Goal: Transaction & Acquisition: Subscribe to service/newsletter

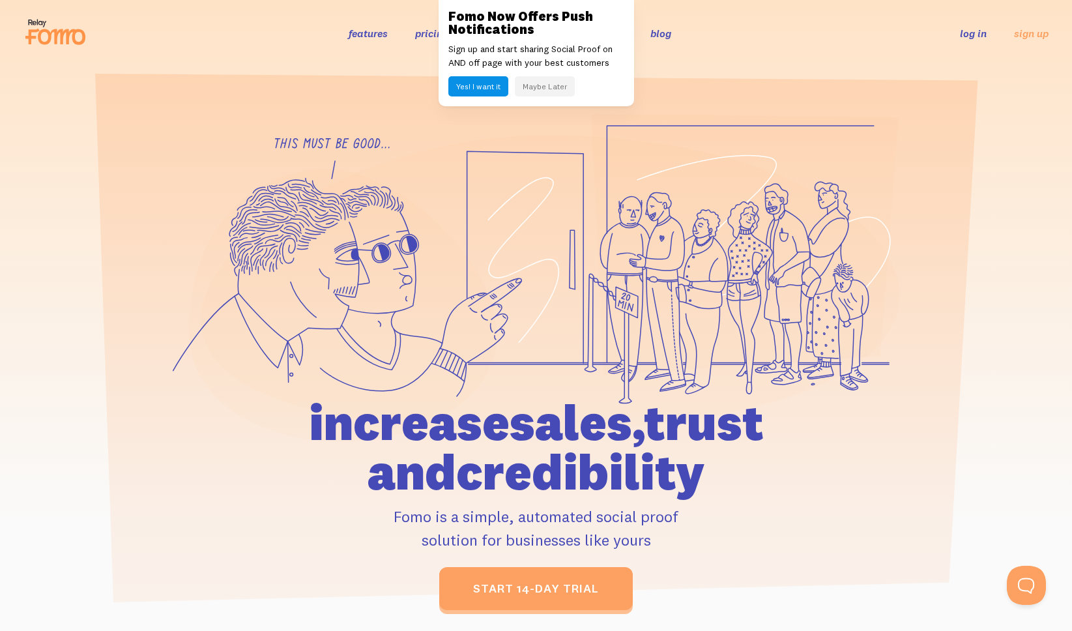
click at [558, 82] on button "Maybe Later" at bounding box center [545, 86] width 60 height 20
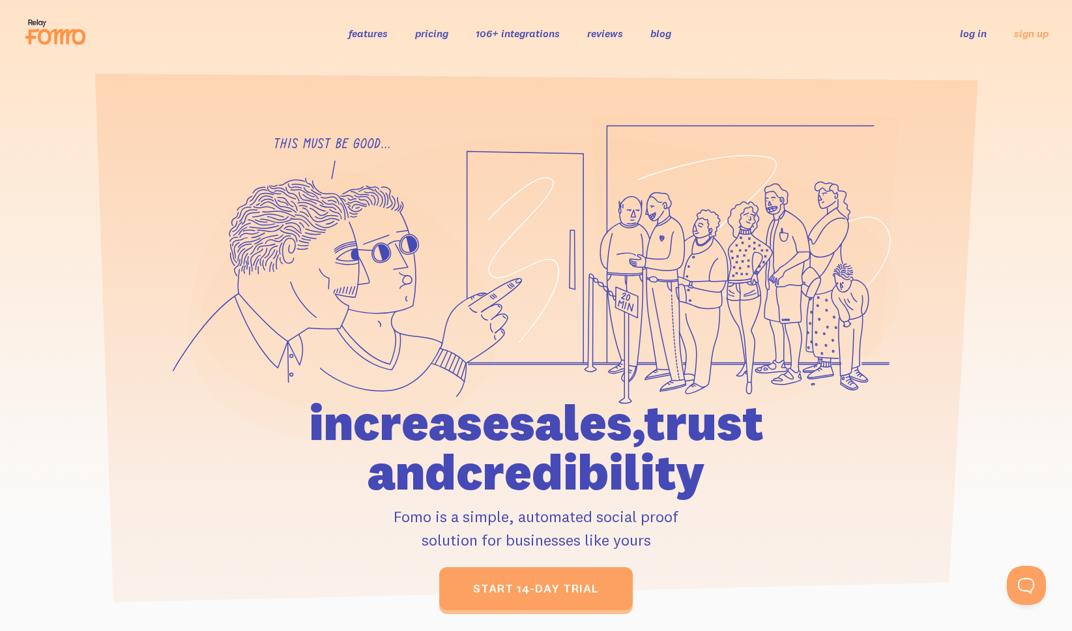
click at [447, 38] on link "pricing" at bounding box center [431, 33] width 33 height 13
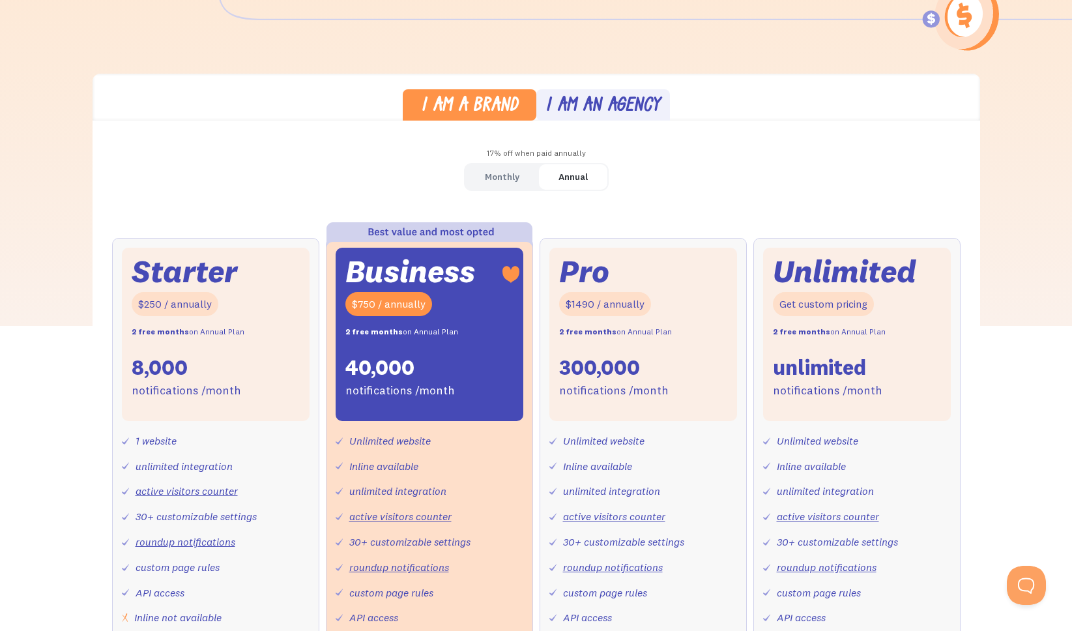
click at [495, 181] on div "Monthly" at bounding box center [502, 177] width 35 height 19
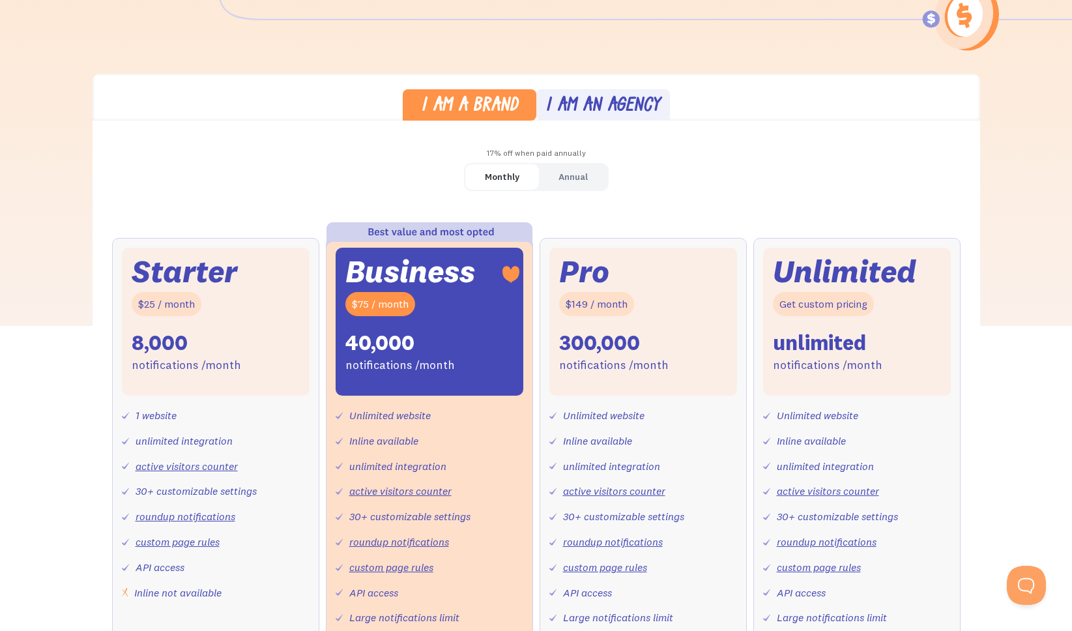
click at [260, 313] on div "Starter $25 / month 8,000 notifications /month" at bounding box center [216, 322] width 188 height 148
click at [267, 337] on div "Starter $25 / month 8,000 notifications /month" at bounding box center [216, 322] width 188 height 148
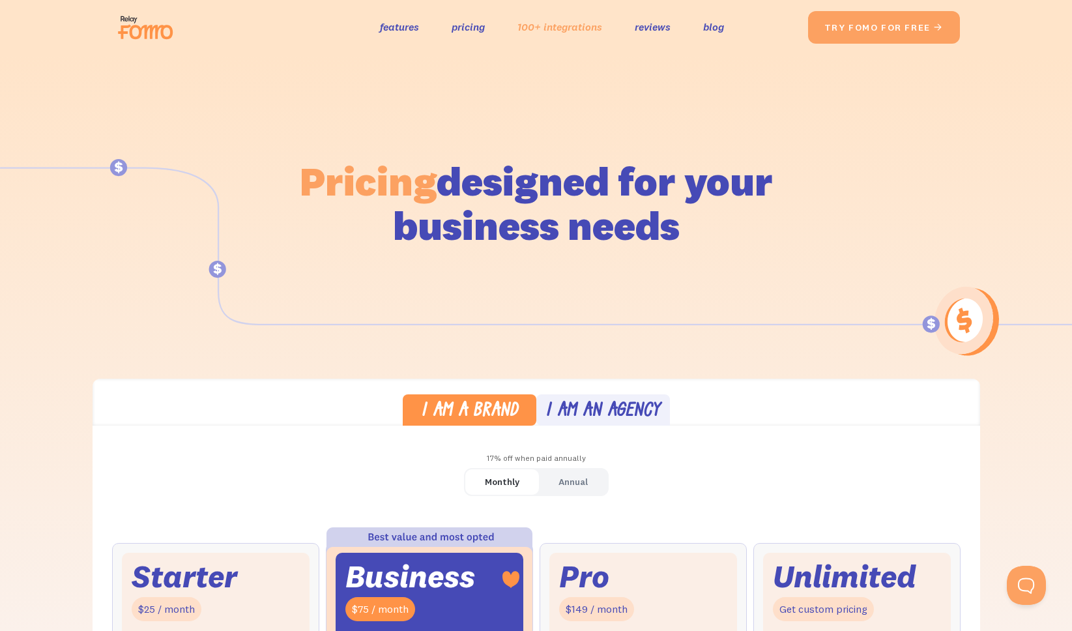
click at [537, 28] on link "100+ integrations" at bounding box center [560, 27] width 85 height 19
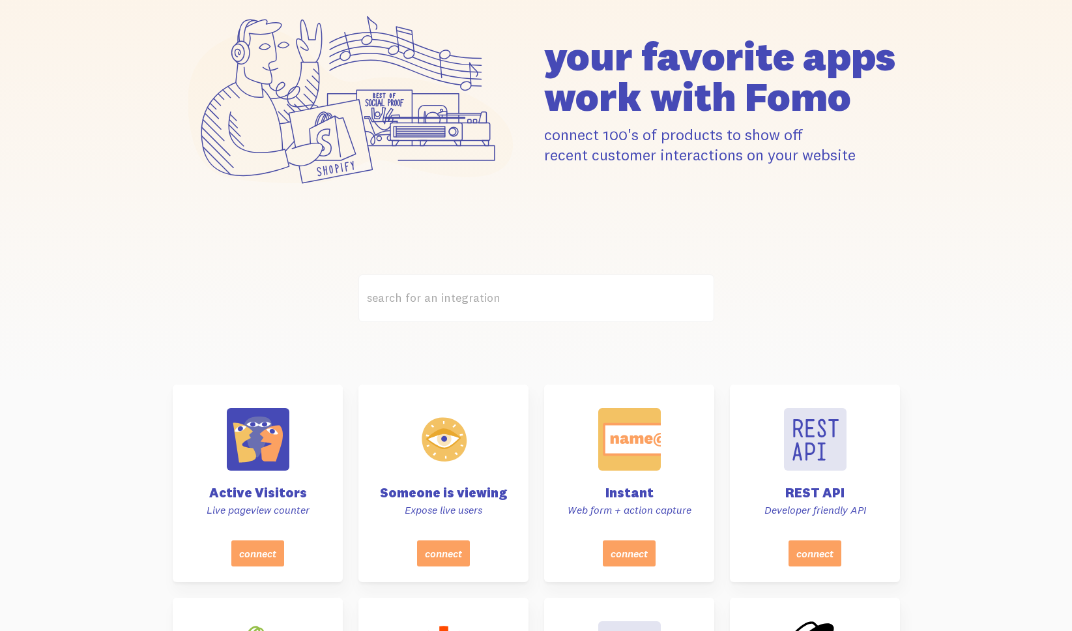
scroll to position [156, 0]
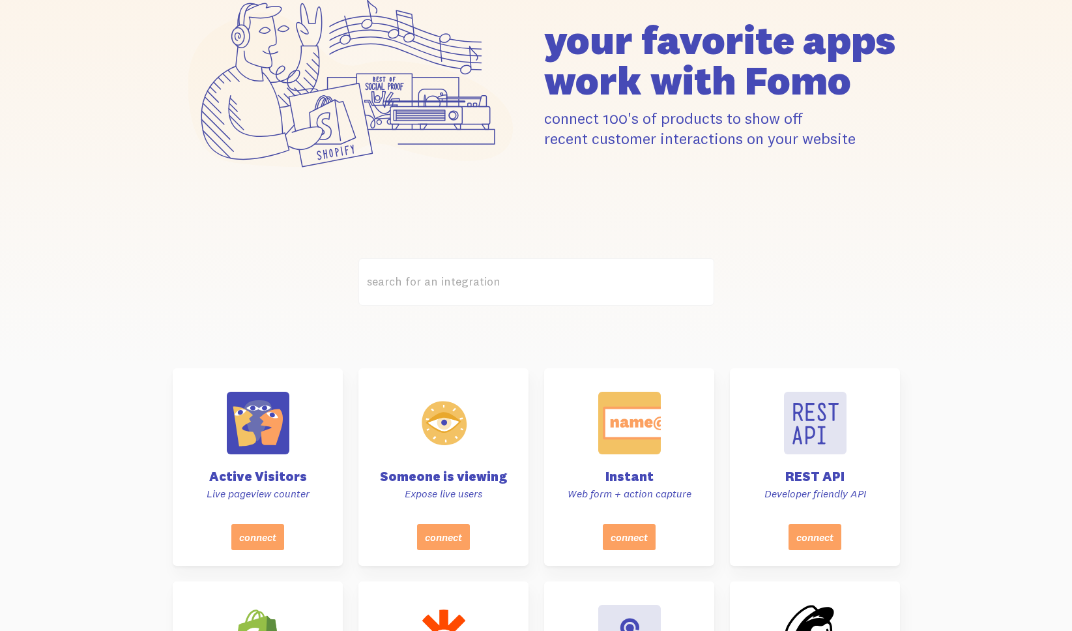
click at [492, 285] on label "search for an integration" at bounding box center [537, 282] width 356 height 48
click at [492, 285] on input "search for an integration" at bounding box center [537, 282] width 356 height 48
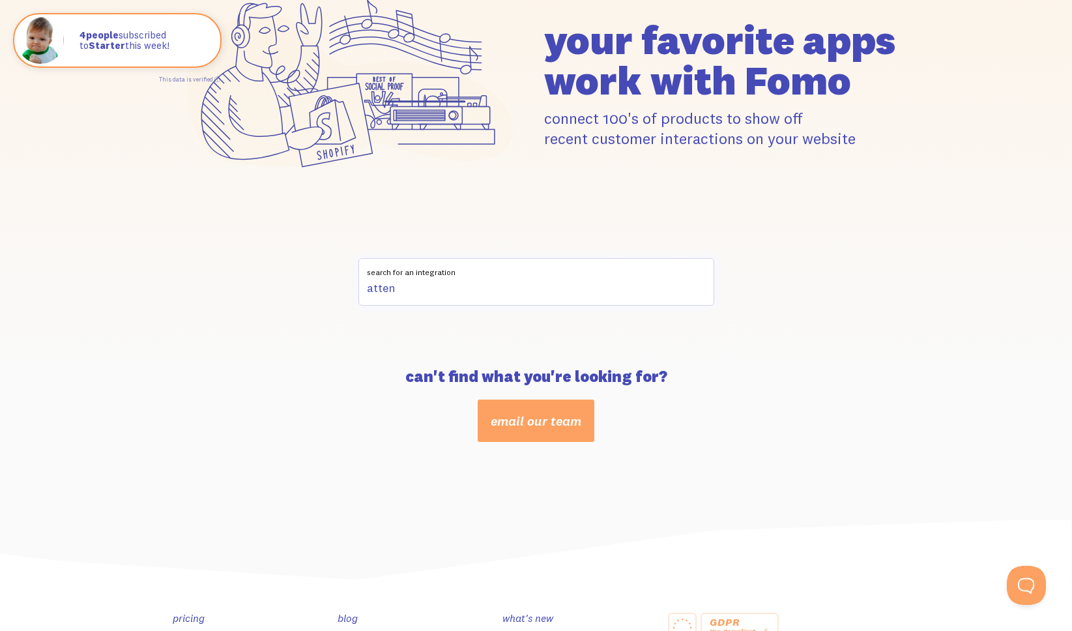
scroll to position [0, 0]
type input "a"
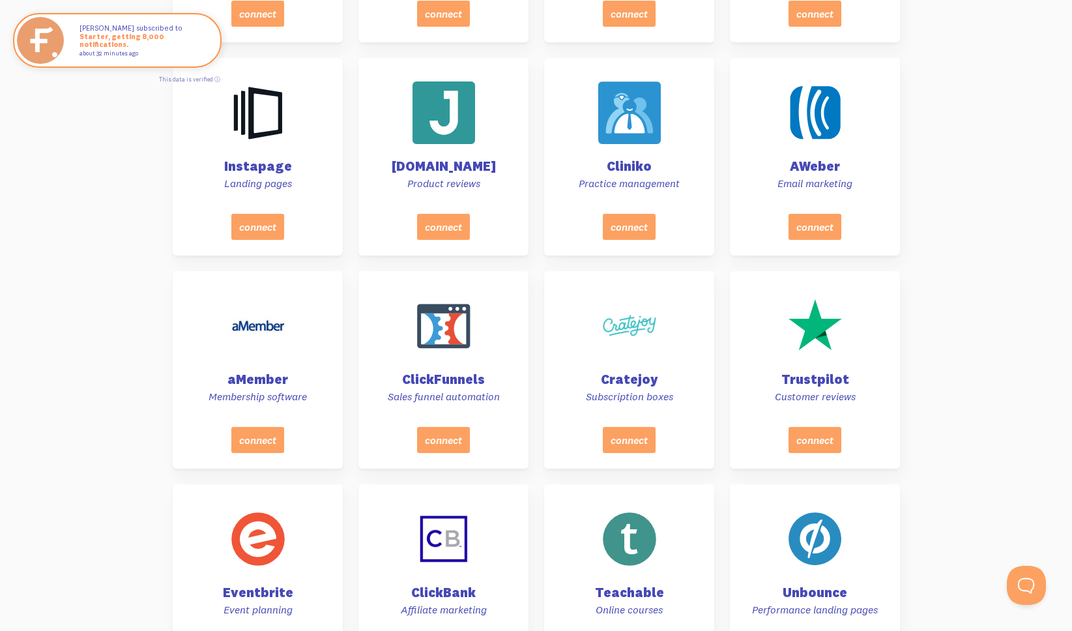
scroll to position [409, 0]
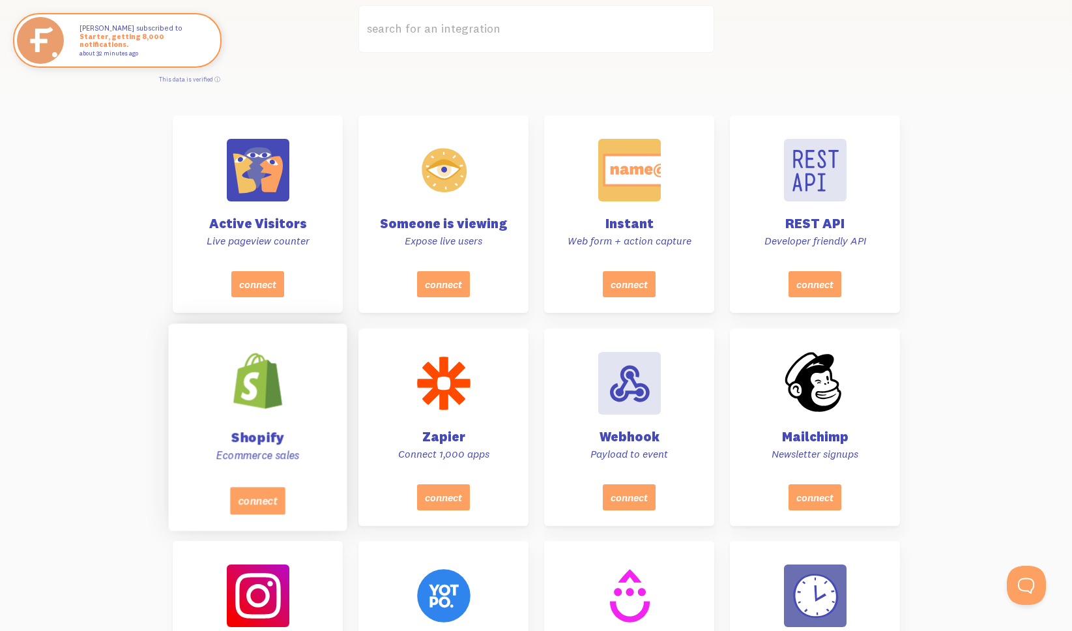
click at [310, 384] on div "Shopify Ecommerce sales" at bounding box center [257, 409] width 146 height 155
click at [251, 412] on div at bounding box center [258, 381] width 66 height 66
